Goal: Task Accomplishment & Management: Complete application form

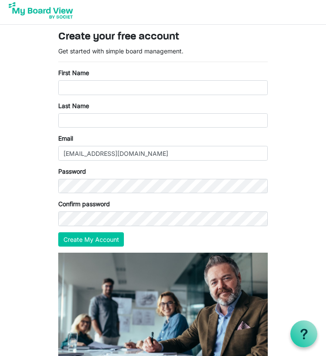
scroll to position [2, 0]
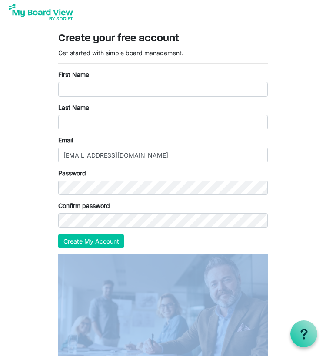
drag, startPoint x: 325, startPoint y: 244, endPoint x: 328, endPoint y: 293, distance: 49.6
click at [325, 293] on html "Create your free account Get started with simple board management. First Name L…" at bounding box center [163, 244] width 326 height 492
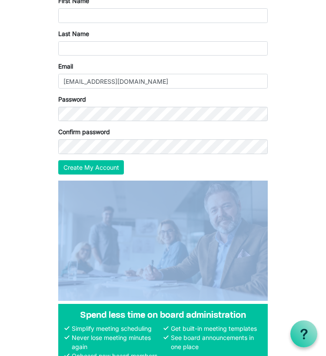
scroll to position [0, 0]
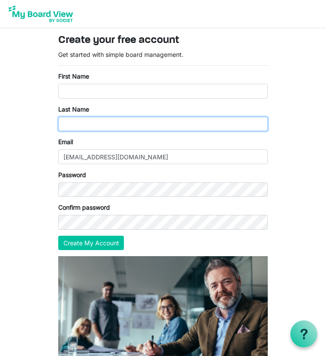
click at [169, 127] on input "Last Name" at bounding box center [162, 124] width 209 height 15
click at [107, 76] on div "First Name" at bounding box center [162, 85] width 209 height 27
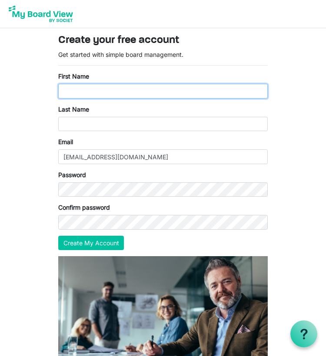
click at [68, 91] on input "First Name" at bounding box center [162, 91] width 209 height 15
type input "Susie"
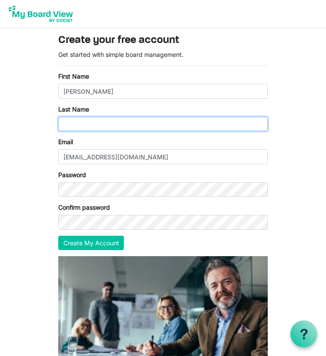
click at [67, 125] on input "Last Name" at bounding box center [162, 124] width 209 height 15
type input "Dillbeck"
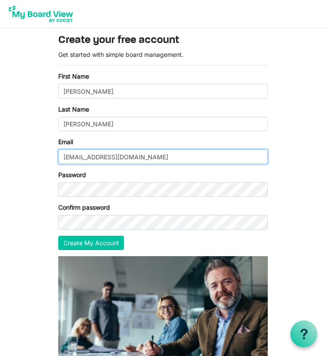
drag, startPoint x: 138, startPoint y: 159, endPoint x: 55, endPoint y: 159, distance: 83.4
click at [56, 159] on div "Get started with simple board management. First Name Susie Last Name Dillbeck E…" at bounding box center [163, 153] width 222 height 206
type input "s"
type input "susandillbeck108@gmail.com"
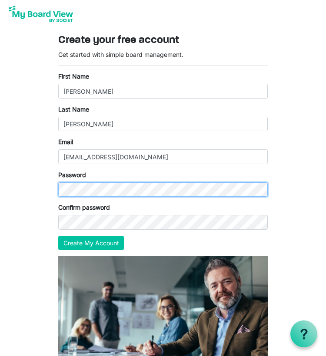
click at [51, 188] on div "Create your free account Get started with simple board management. First Name S…" at bounding box center [163, 247] width 235 height 438
click at [91, 243] on button "Create My Account" at bounding box center [91, 243] width 66 height 15
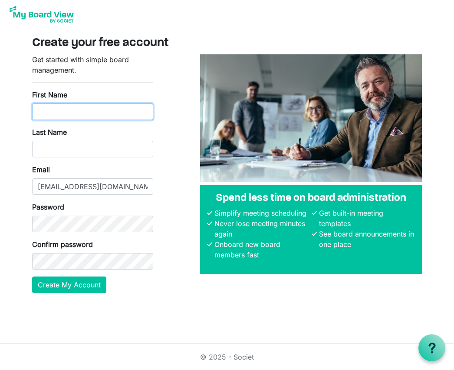
click at [40, 108] on input "First Name" at bounding box center [92, 111] width 121 height 17
type input "Susan L"
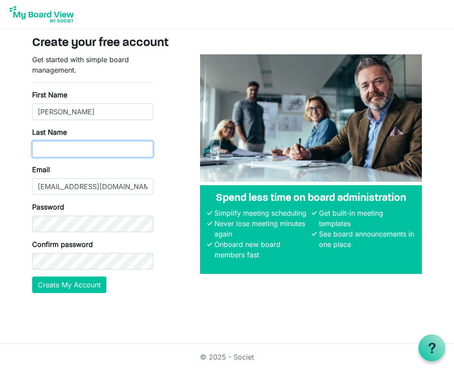
click at [40, 148] on input "Last Name" at bounding box center [92, 149] width 121 height 17
type input "Dillbeck"
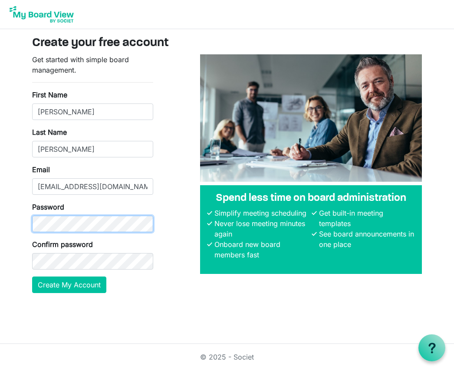
click at [10, 220] on body "Create your free account Get started with simple board management. First Name S…" at bounding box center [227, 153] width 454 height 307
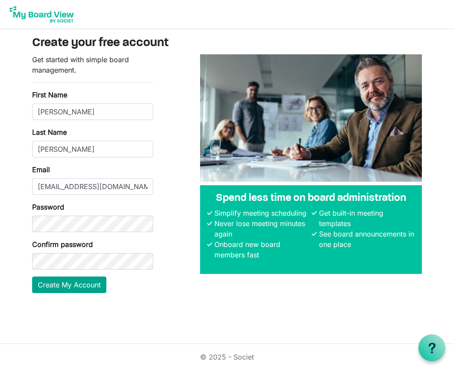
click at [66, 282] on button "Create My Account" at bounding box center [69, 284] width 74 height 17
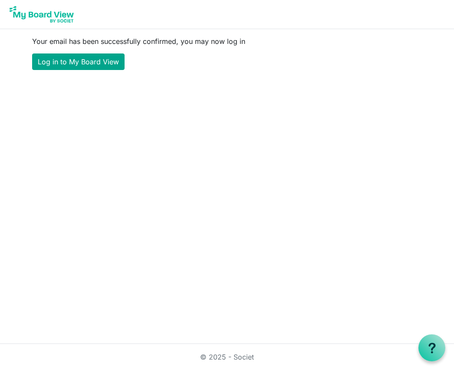
click at [95, 60] on link "Log in to My Board View" at bounding box center [78, 61] width 93 height 17
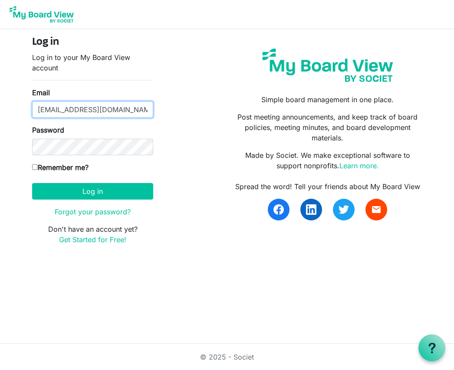
type input "[EMAIL_ADDRESS][DOMAIN_NAME]"
click at [78, 166] on label "Remember me?" at bounding box center [60, 167] width 56 height 10
click at [38, 166] on input "Remember me?" at bounding box center [35, 167] width 6 height 6
checkbox input "true"
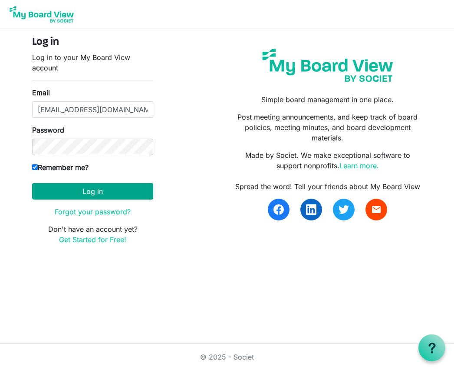
click at [91, 189] on button "Log in" at bounding box center [92, 191] width 121 height 17
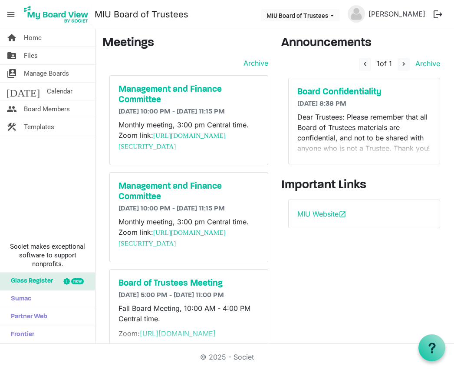
click at [158, 17] on link "MIU Board of Trustees" at bounding box center [142, 14] width 94 height 17
